Goal: Information Seeking & Learning: Understand process/instructions

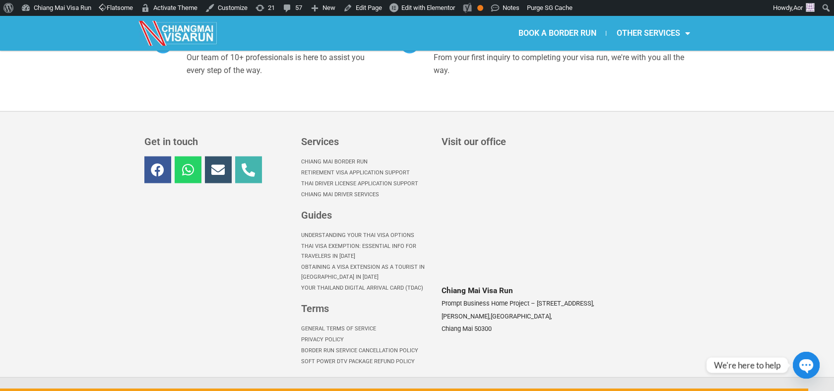
scroll to position [4577, 0]
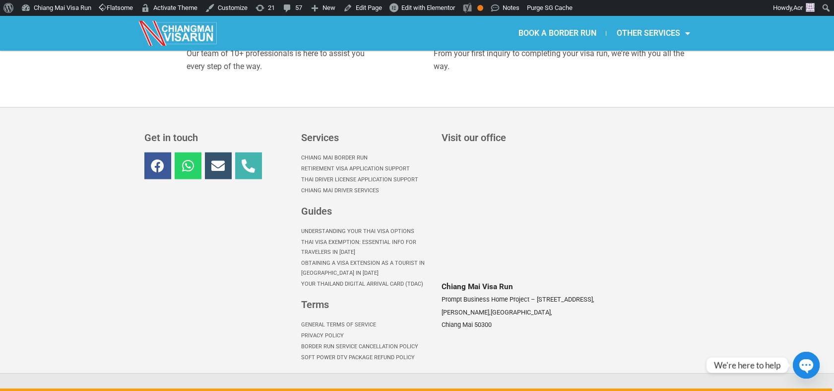
click at [338, 341] on link "Border Run Service Cancellation Policy" at bounding box center [366, 346] width 131 height 11
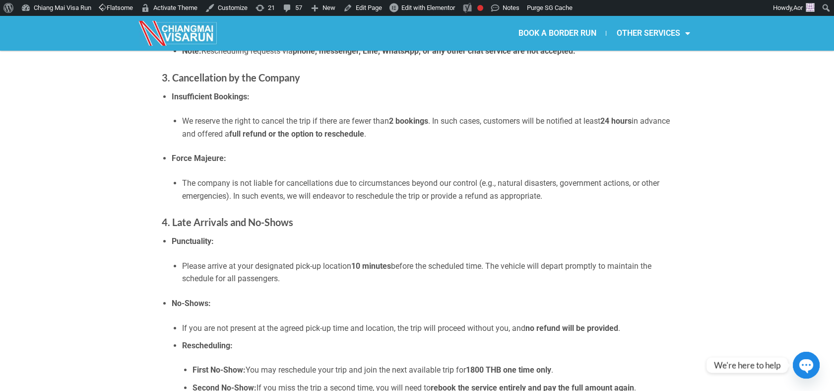
scroll to position [441, 0]
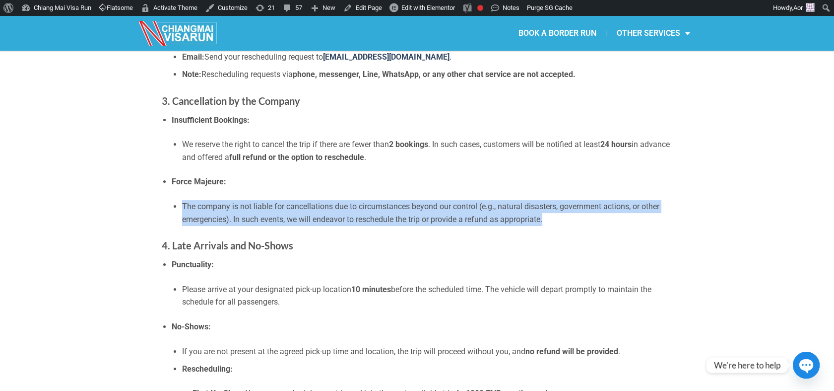
drag, startPoint x: 557, startPoint y: 218, endPoint x: 182, endPoint y: 203, distance: 375.5
click at [182, 203] on li "The company is not liable for cancellations due to circumstances beyond our con…" at bounding box center [427, 212] width 490 height 25
copy li "The company is not liable for cancellations due to circumstances beyond our con…"
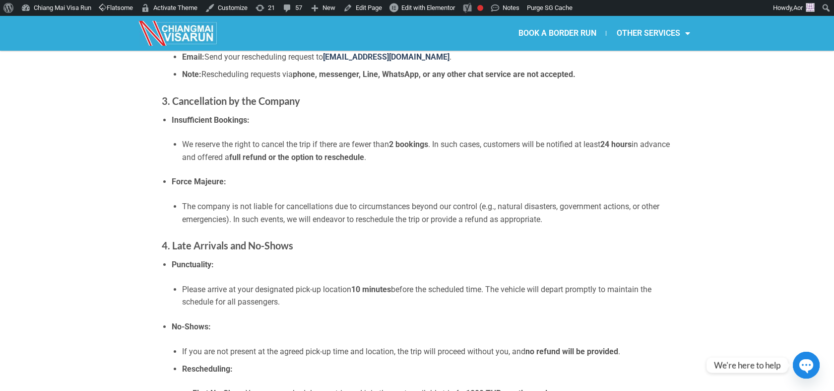
click at [370, 231] on div "Cancellation and Refund Policy 1. Cancellation by the Customer Advance Notice R…" at bounding box center [417, 112] width 511 height 965
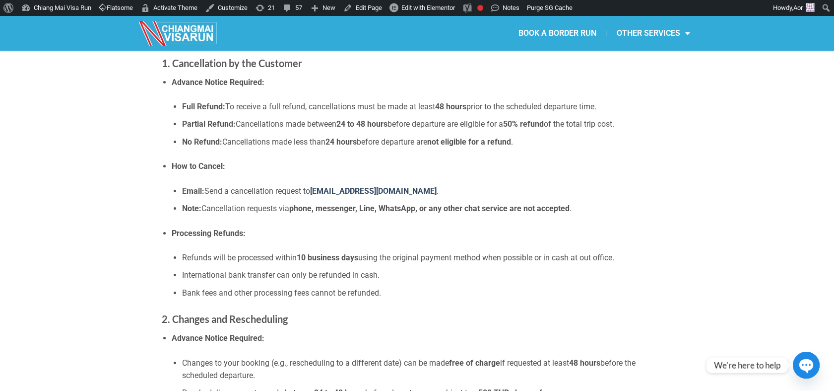
scroll to position [0, 0]
